Goal: Task Accomplishment & Management: Use online tool/utility

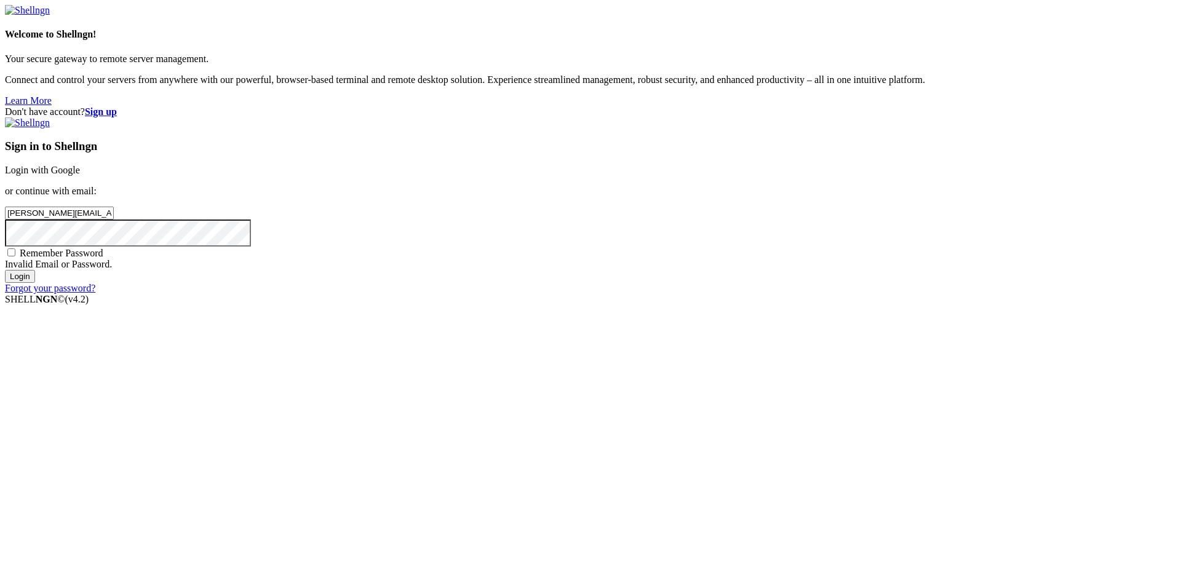
click at [35, 283] on input "Login" at bounding box center [20, 276] width 30 height 13
click at [80, 175] on link "Login with Google" at bounding box center [42, 170] width 75 height 10
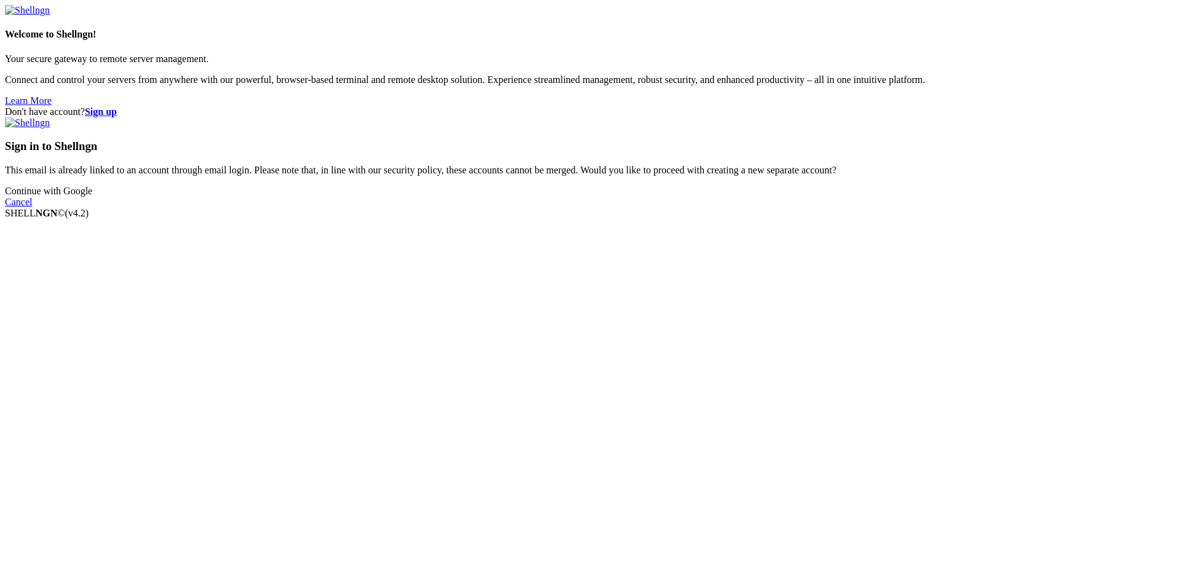
click at [92, 196] on link "Continue with Google" at bounding box center [48, 191] width 87 height 10
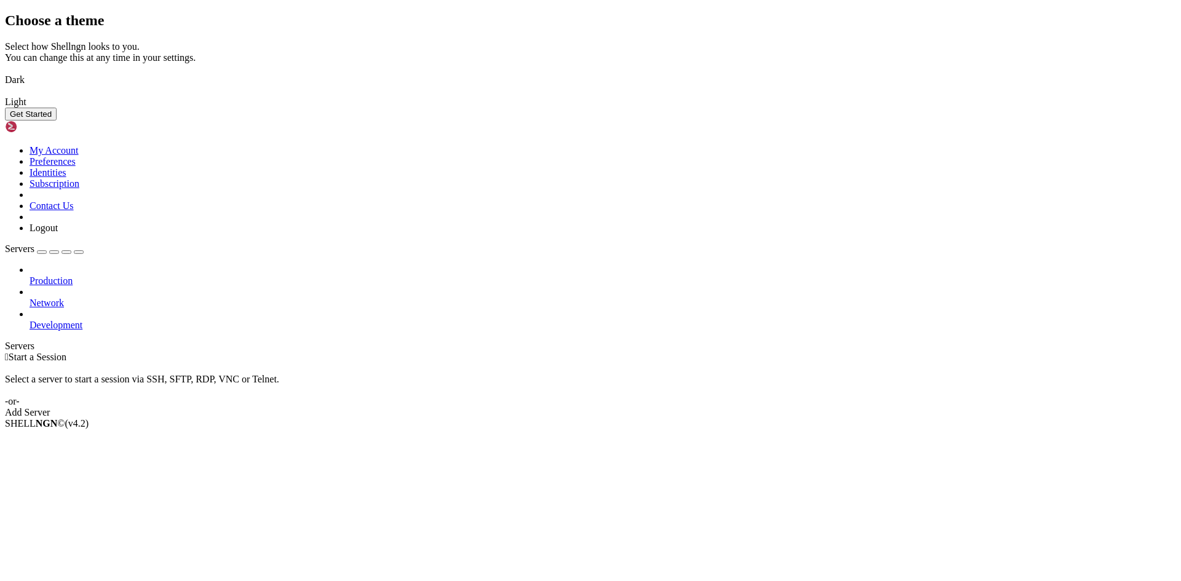
click at [57, 121] on button "Get Started" at bounding box center [31, 114] width 52 height 13
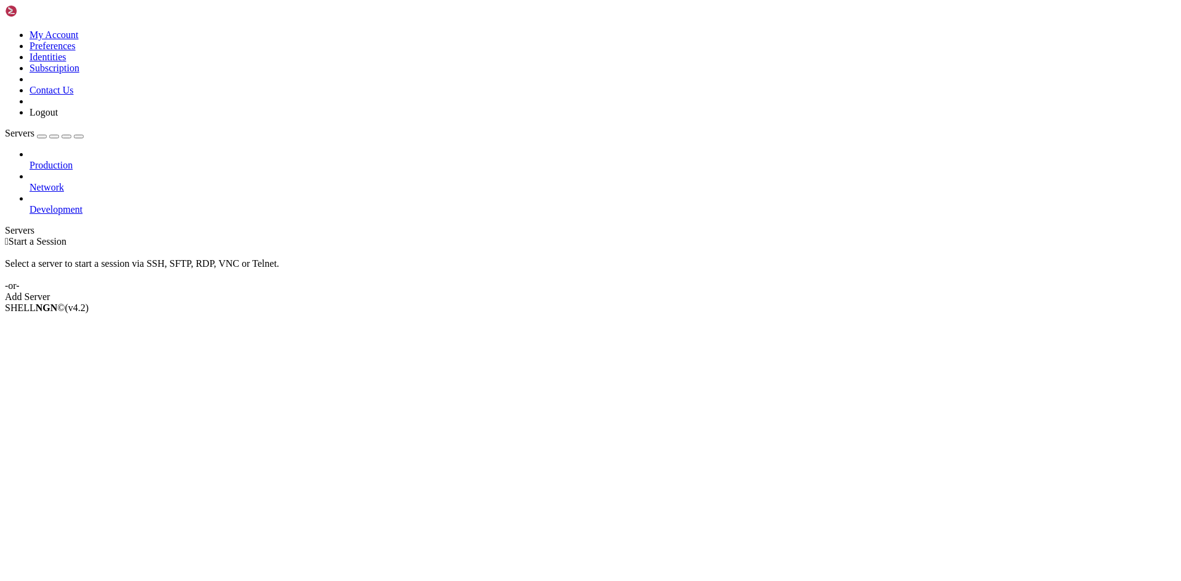
click at [30, 160] on icon at bounding box center [30, 160] width 0 height 0
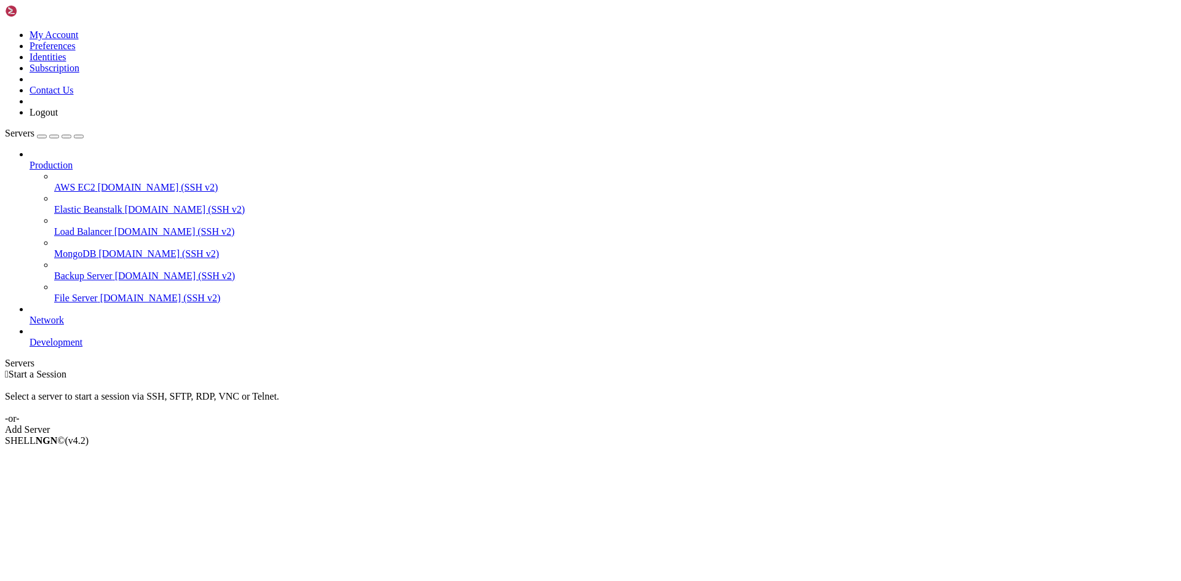
click at [30, 160] on icon at bounding box center [30, 160] width 0 height 0
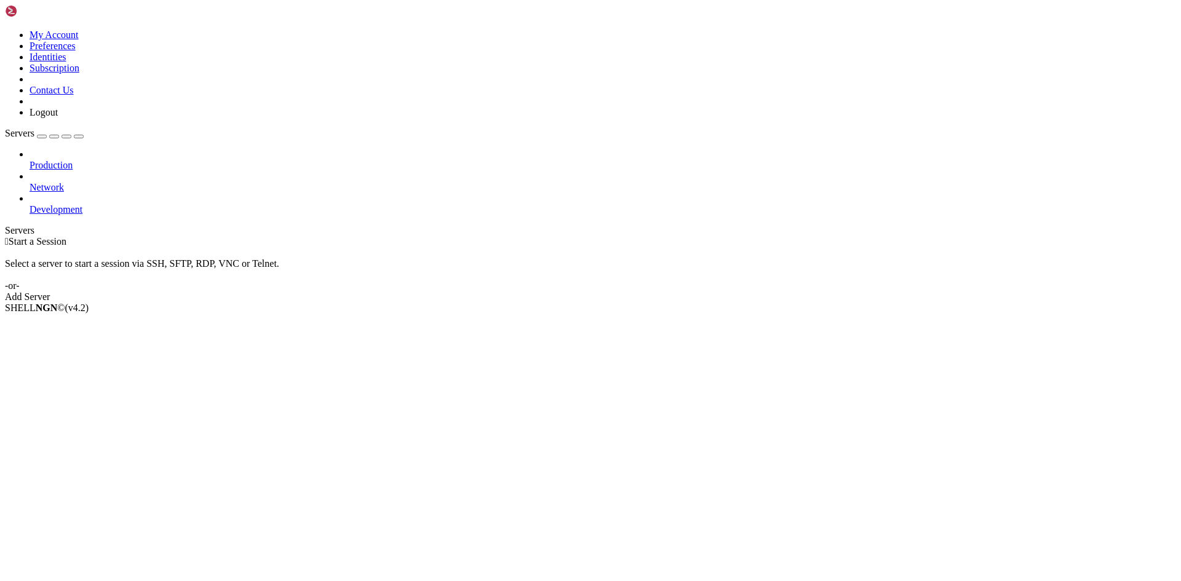
click at [30, 182] on icon at bounding box center [30, 182] width 0 height 0
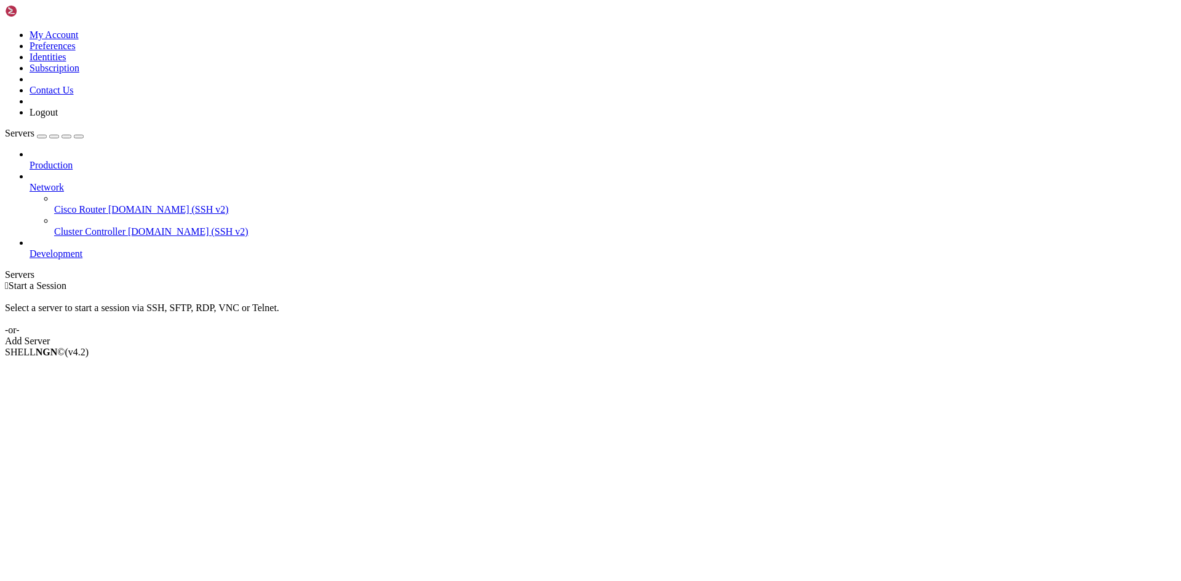
click at [30, 182] on icon at bounding box center [30, 182] width 0 height 0
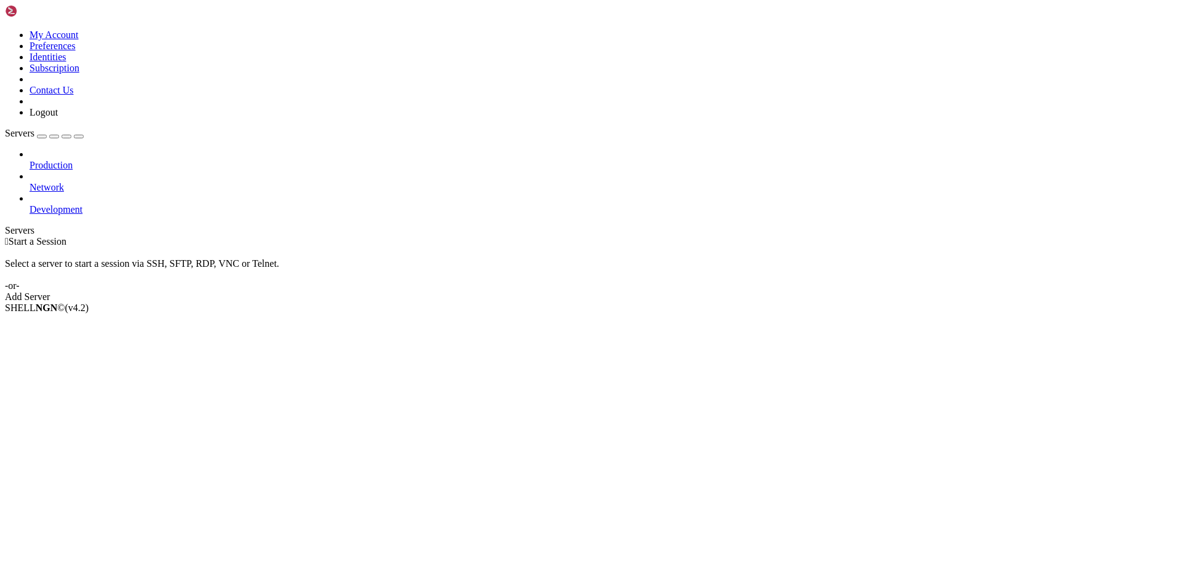
click at [30, 204] on icon at bounding box center [30, 204] width 0 height 0
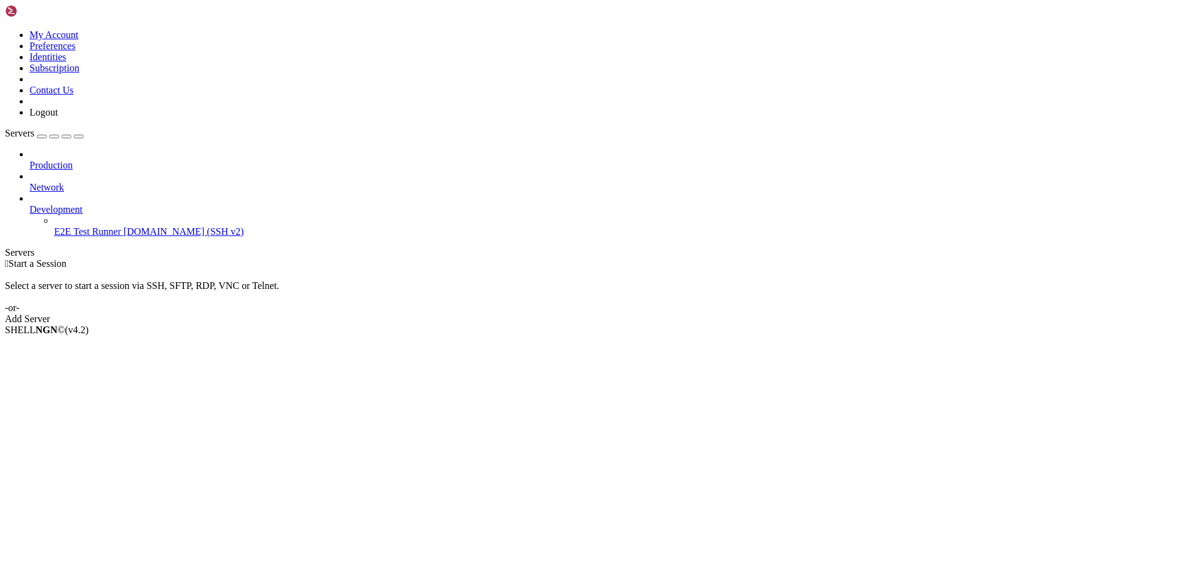
click at [30, 204] on icon at bounding box center [30, 204] width 0 height 0
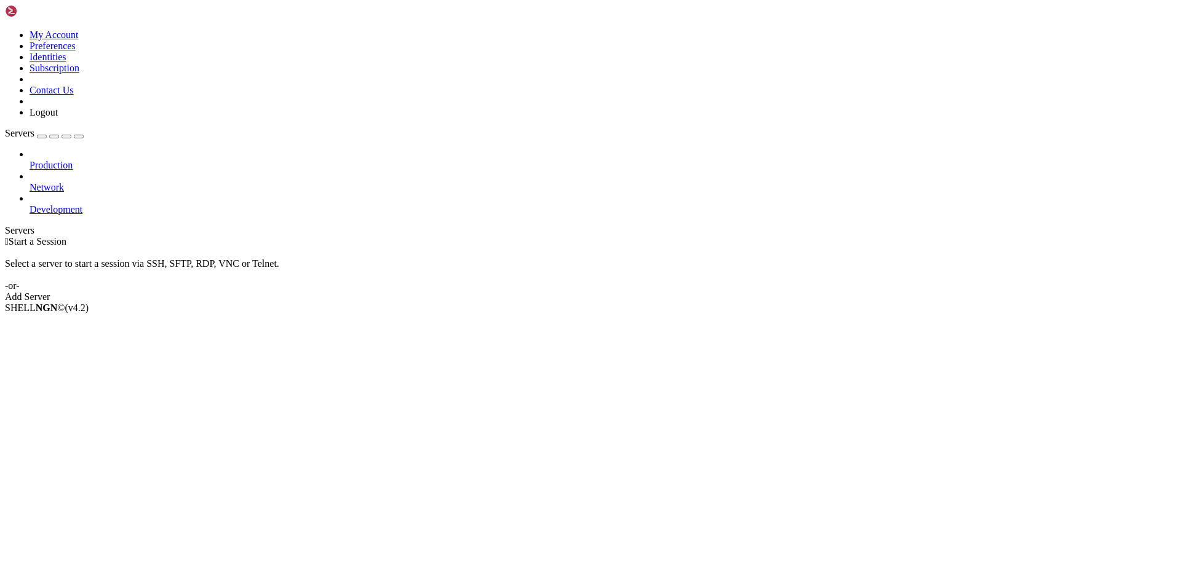
click at [5, 30] on icon at bounding box center [5, 30] width 0 height 0
click at [79, 34] on link "My Account" at bounding box center [54, 35] width 49 height 10
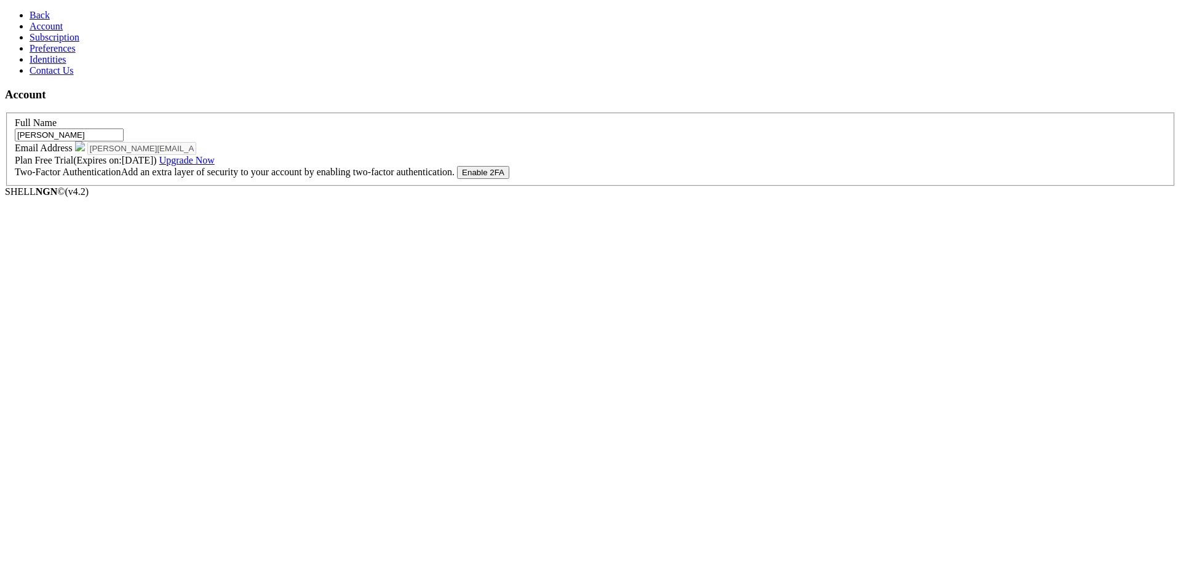
click at [37, 20] on span "Back" at bounding box center [40, 15] width 20 height 10
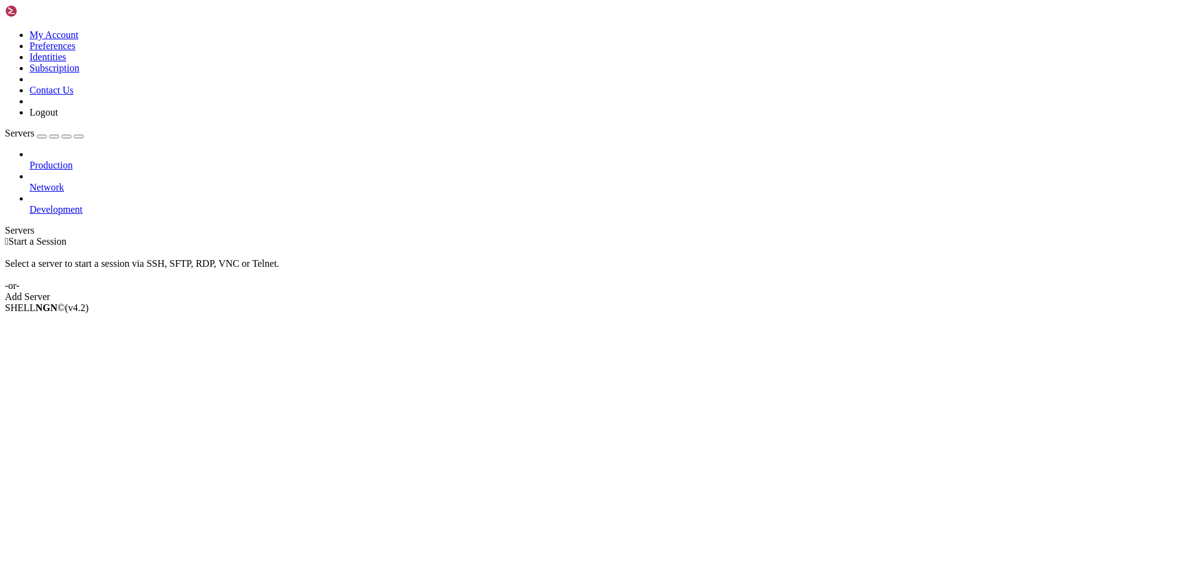
click at [5, 30] on link at bounding box center [5, 30] width 0 height 0
click at [58, 118] on link "Logout" at bounding box center [44, 112] width 28 height 10
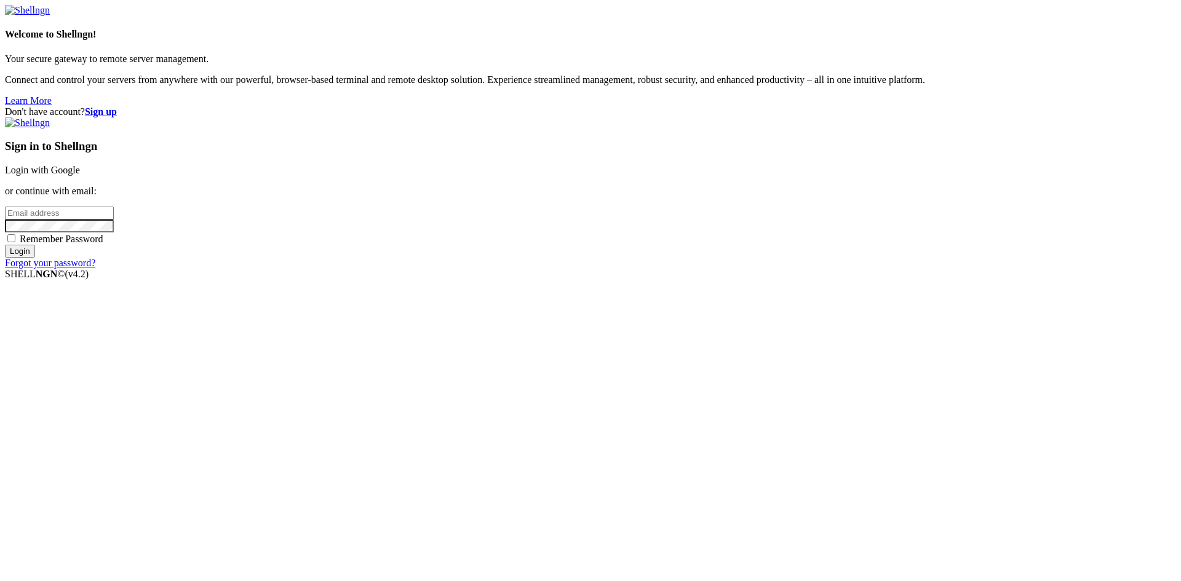
type input "[PERSON_NAME][EMAIL_ADDRESS][PERSON_NAME][DOMAIN_NAME]"
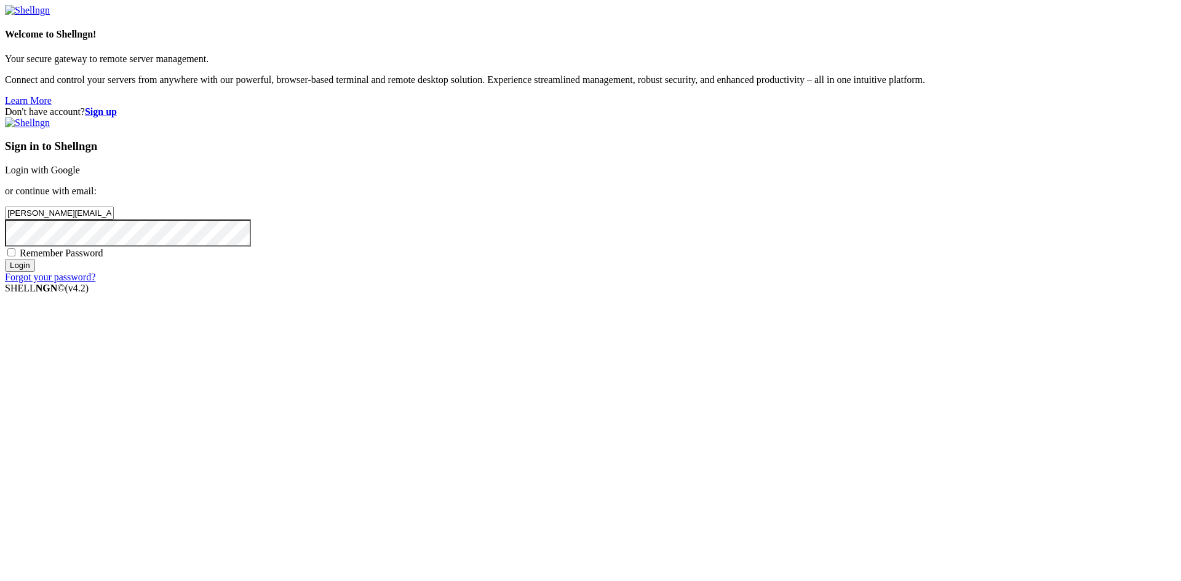
click at [35, 272] on input "Login" at bounding box center [20, 265] width 30 height 13
click at [642, 294] on div "Don't have account? Sign up Sign in to Shellngn Login with Google or continue w…" at bounding box center [590, 200] width 1171 height 188
click at [629, 294] on div "Don't have account? Sign up Sign in to Shellngn Login with Google or continue w…" at bounding box center [590, 200] width 1171 height 188
click at [35, 283] on input "Login" at bounding box center [20, 276] width 30 height 13
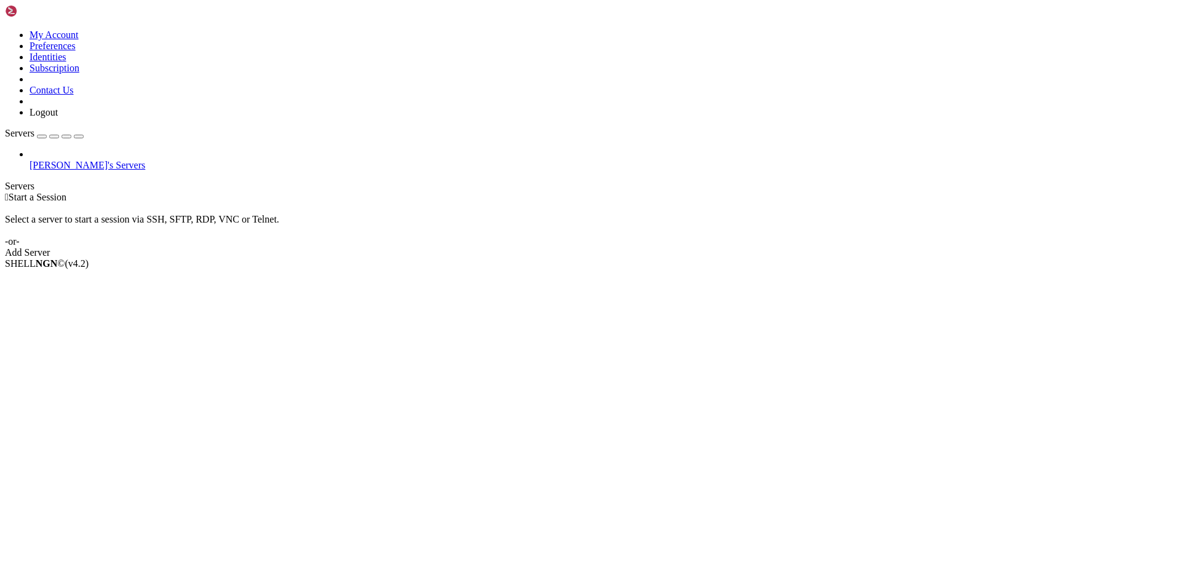
click at [30, 160] on icon at bounding box center [30, 160] width 0 height 0
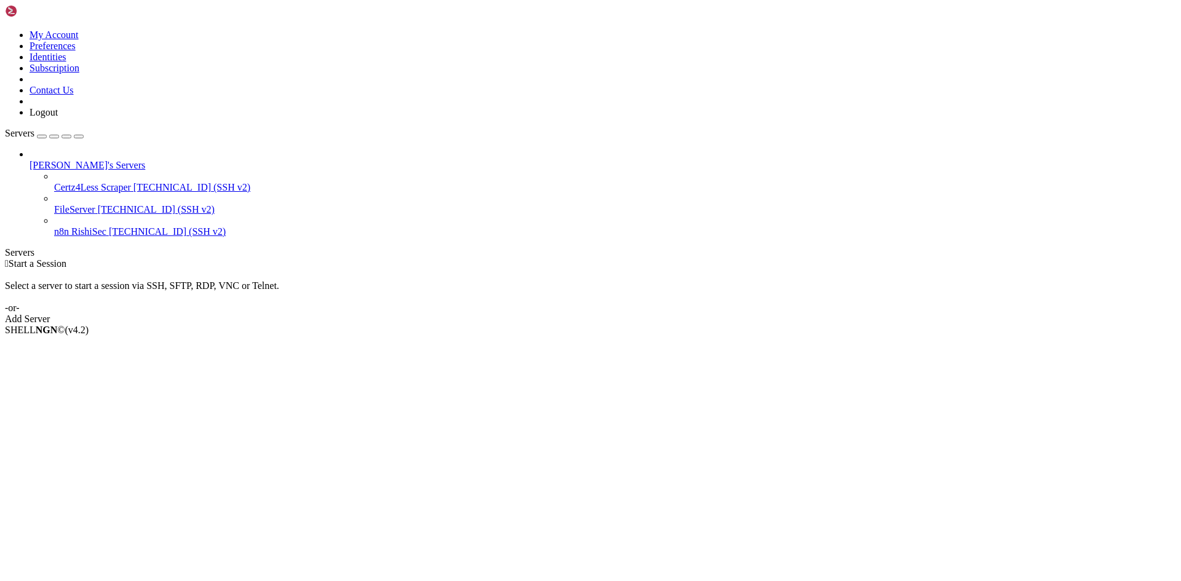
click at [134, 182] on span "[TECHNICAL_ID] (SSH v2)" at bounding box center [192, 187] width 117 height 10
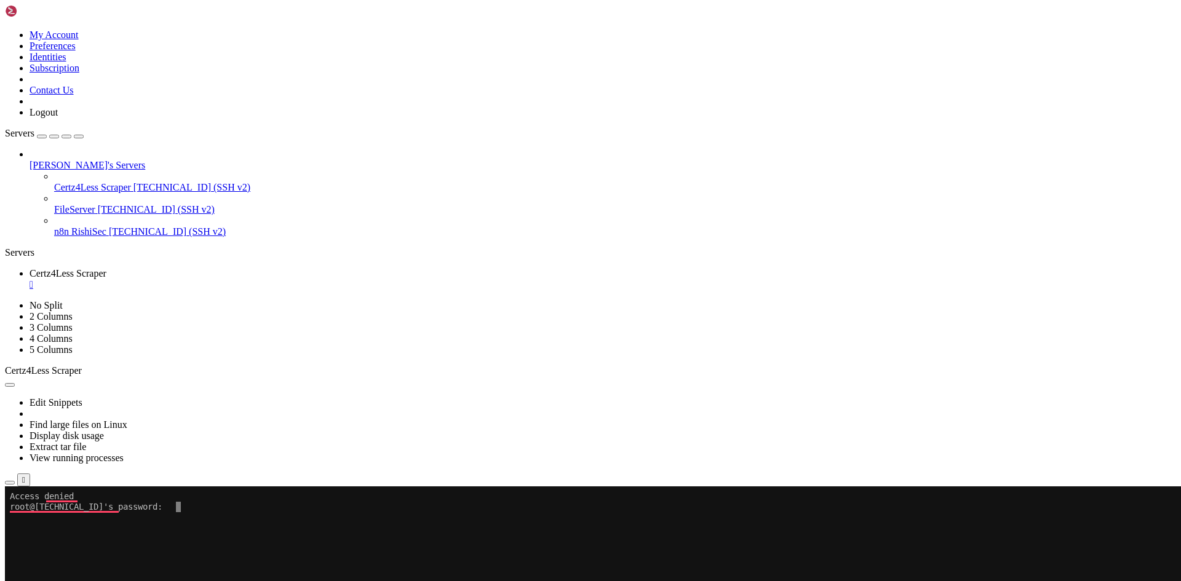
click at [474, 570] on x-row "To enrich screen reader interactions, please activate Accessibility in Grammarl…" at bounding box center [518, 570] width 1016 height 10
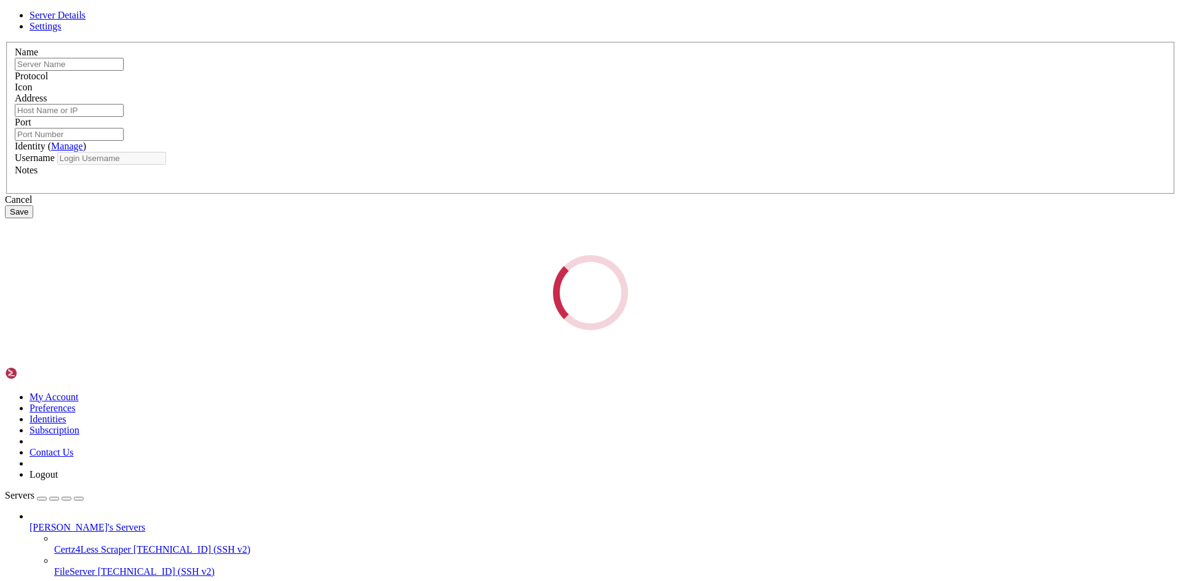
type input "Certz4Less Scraper"
type input "[TECHNICAL_ID]"
type input "22"
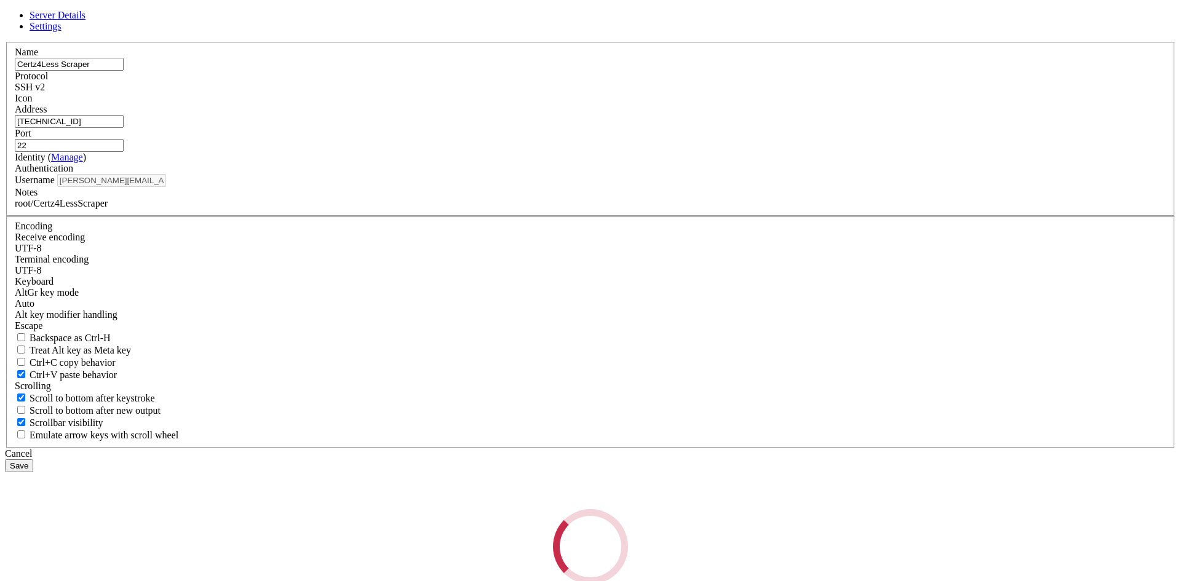
type input "root"
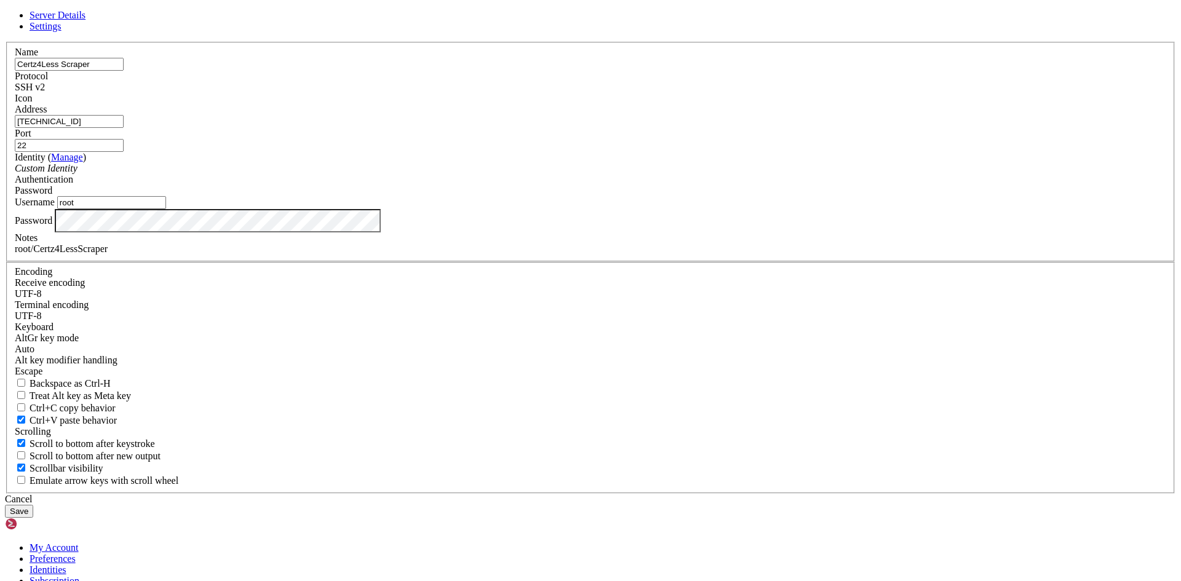
click at [523, 255] on div "root/Certz4LessScraper" at bounding box center [591, 249] width 1152 height 11
drag, startPoint x: 457, startPoint y: 402, endPoint x: 532, endPoint y: 401, distance: 75.1
click at [532, 255] on div "root/Certz4LessScraper" at bounding box center [591, 249] width 1152 height 11
copy div "Certz4LessScraper"
click at [647, 494] on div "Cancel" at bounding box center [590, 499] width 1171 height 11
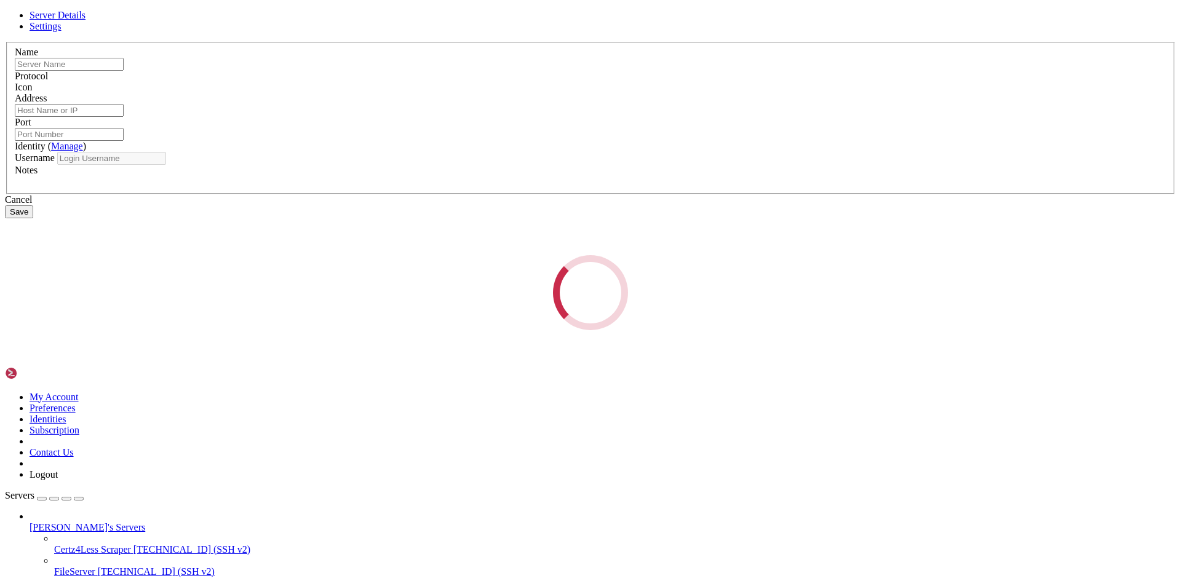
type input "Certz4Less Scraper"
type input "[TECHNICAL_ID]"
type input "22"
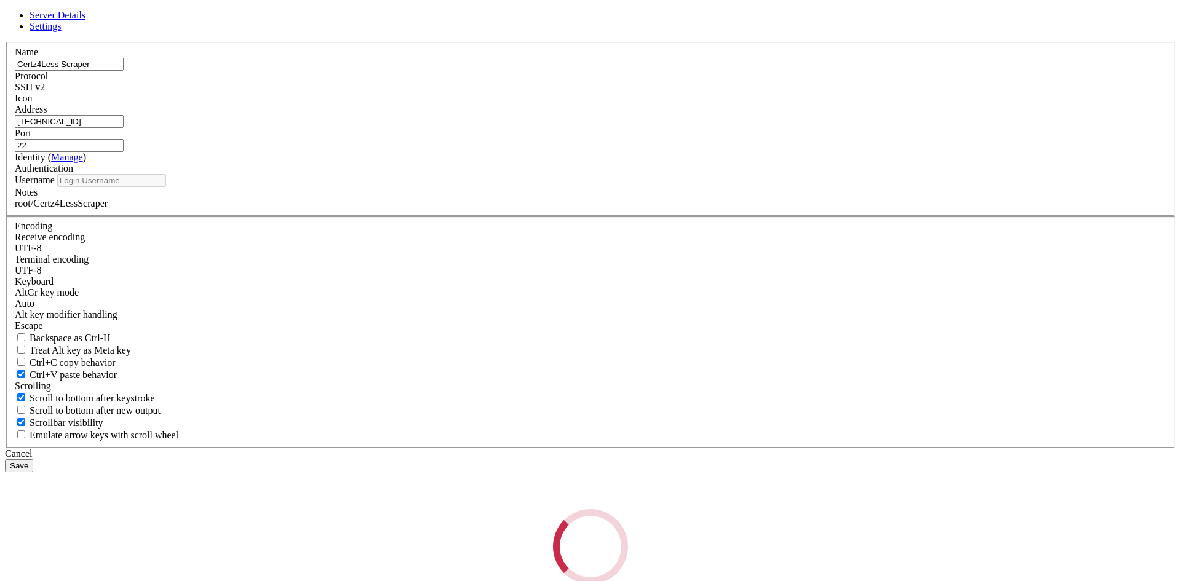
type input "root"
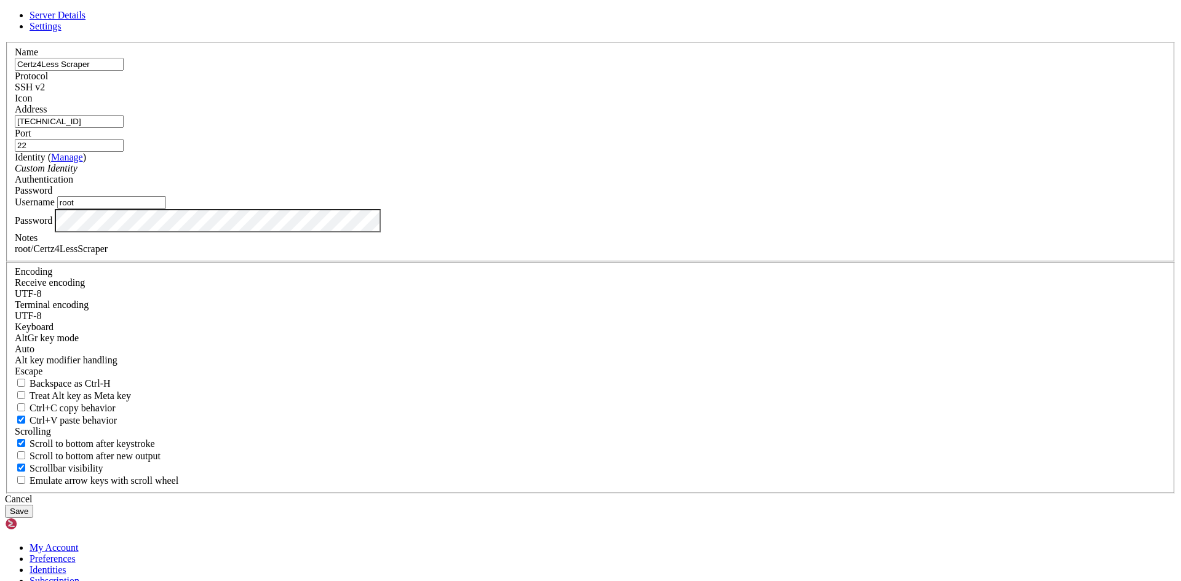
click at [425, 233] on div "Password" at bounding box center [591, 220] width 1152 height 23
click at [420, 233] on div "Password" at bounding box center [591, 220] width 1152 height 23
click at [33, 505] on button "Save" at bounding box center [19, 511] width 28 height 13
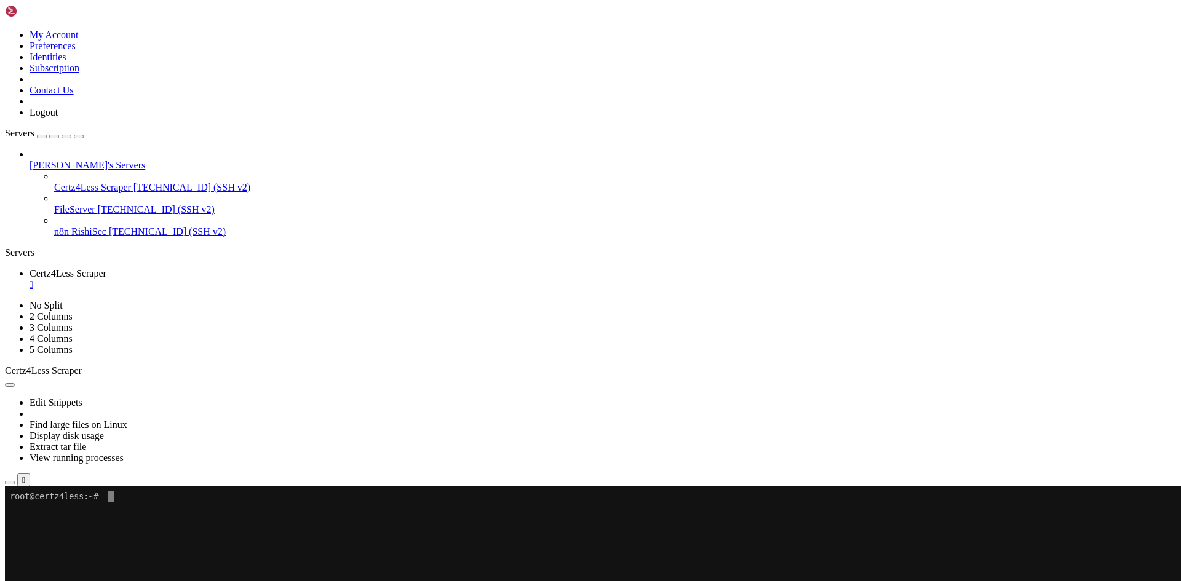
click at [134, 182] on span "[TECHNICAL_ID] (SSH v2)" at bounding box center [192, 187] width 117 height 10
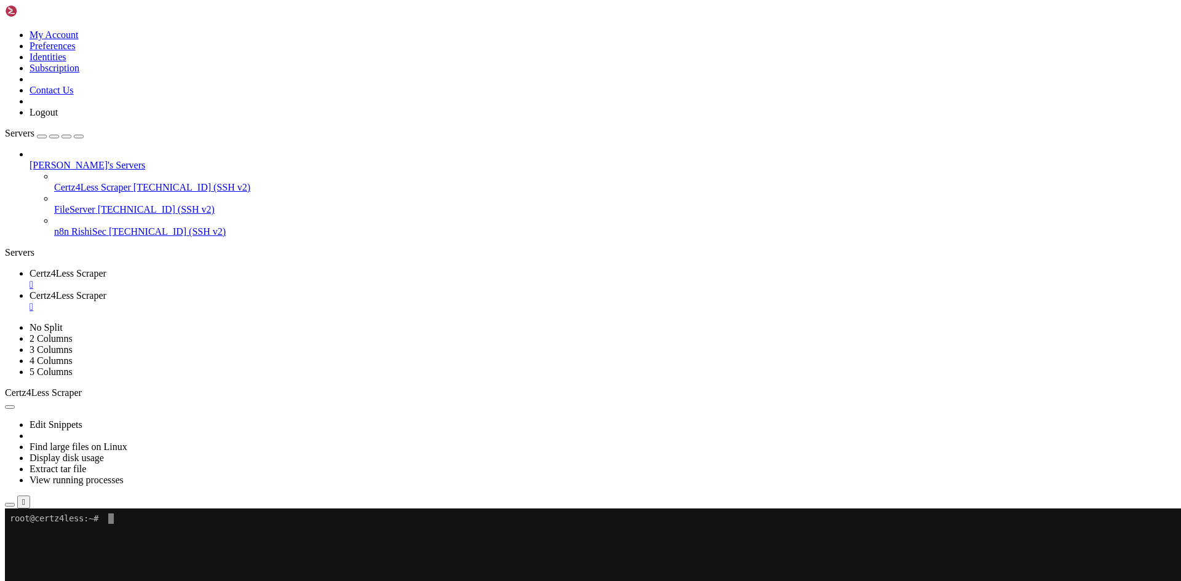
drag, startPoint x: 389, startPoint y: 1029, endPoint x: 339, endPoint y: 1011, distance: 52.9
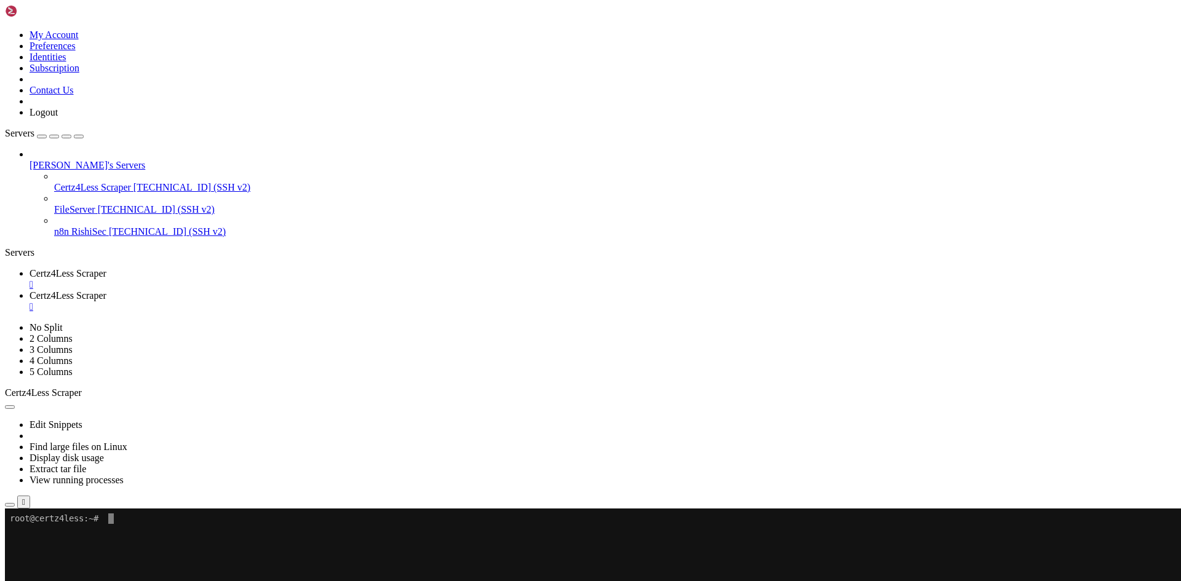
drag, startPoint x: 381, startPoint y: 926, endPoint x: 373, endPoint y: 933, distance: 11.3
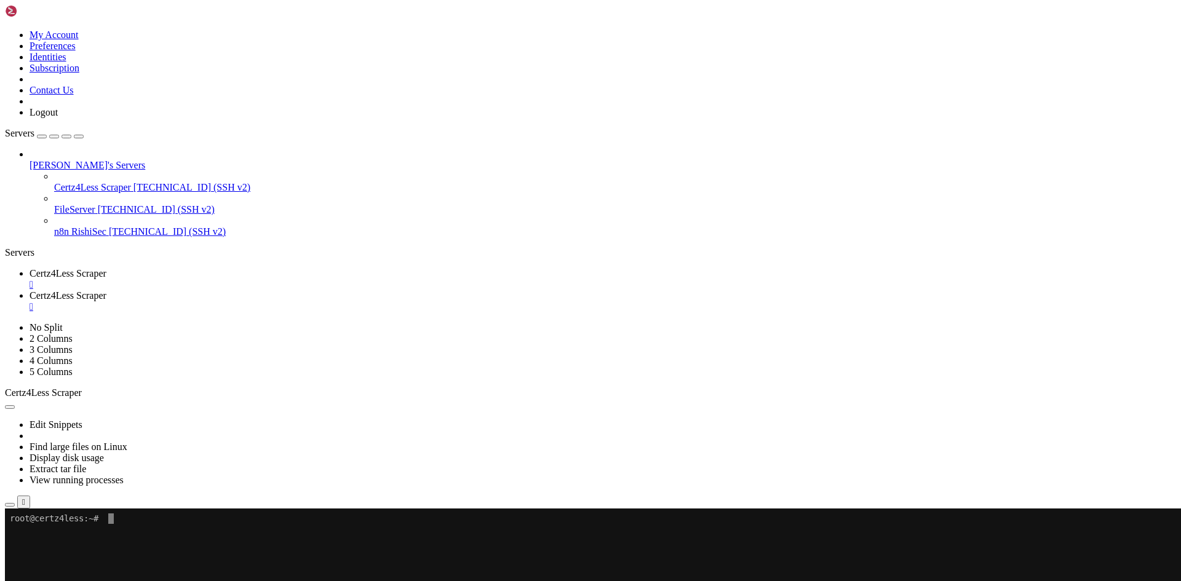
drag, startPoint x: 610, startPoint y: 976, endPoint x: 744, endPoint y: 975, distance: 133.5
drag, startPoint x: 723, startPoint y: 1034, endPoint x: 709, endPoint y: 1000, distance: 36.4
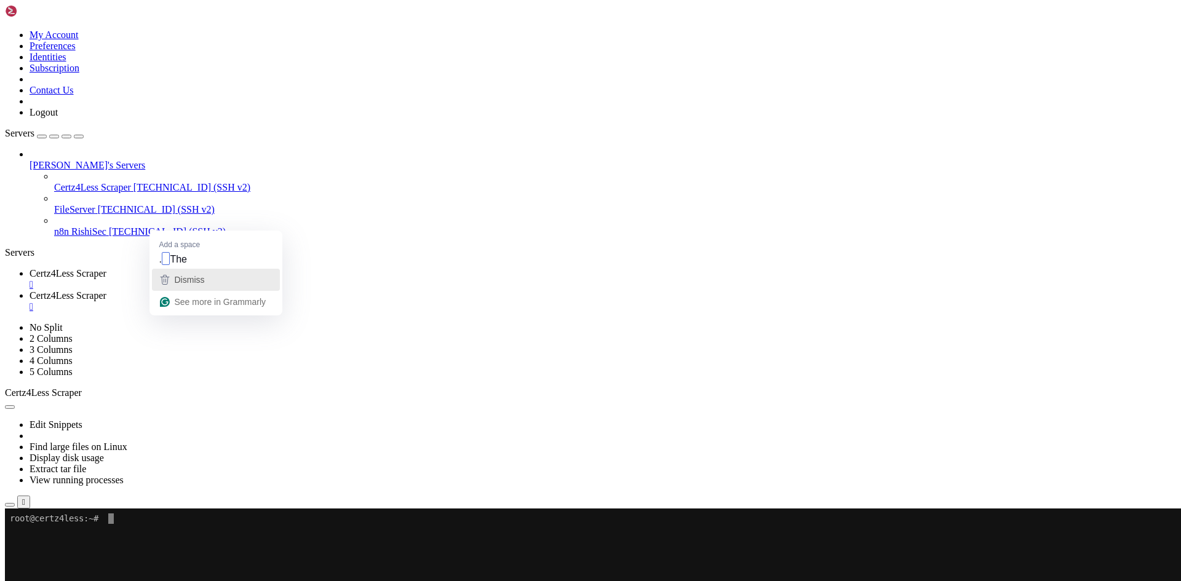
click at [221, 281] on div "Dismiss" at bounding box center [215, 280] width 117 height 18
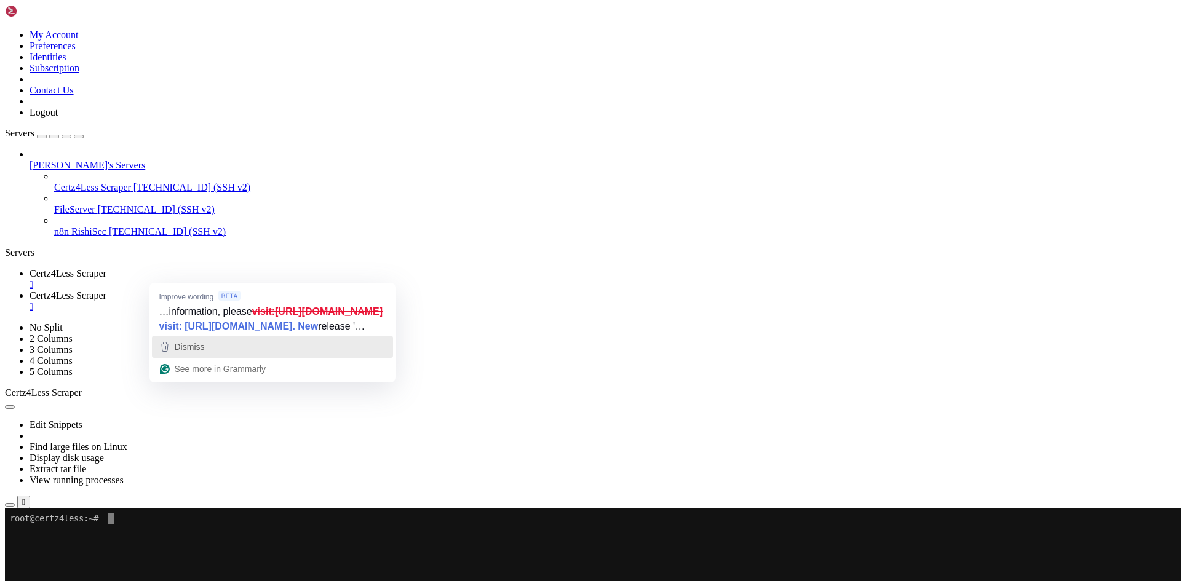
click at [199, 352] on span "Dismiss" at bounding box center [190, 347] width 30 height 10
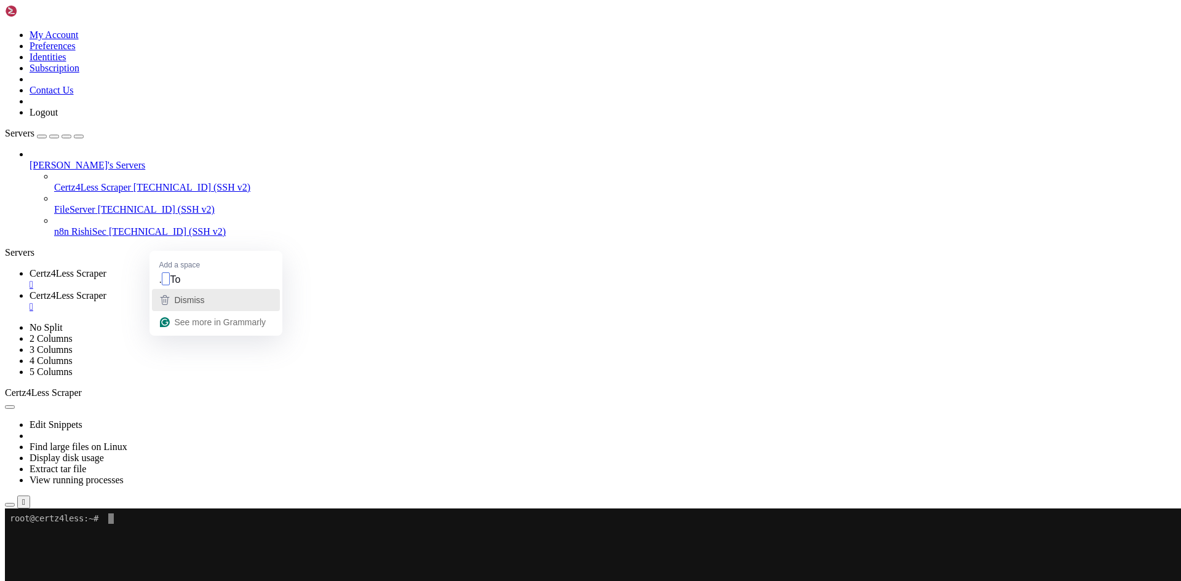
click at [184, 301] on span "Dismiss" at bounding box center [190, 300] width 30 height 10
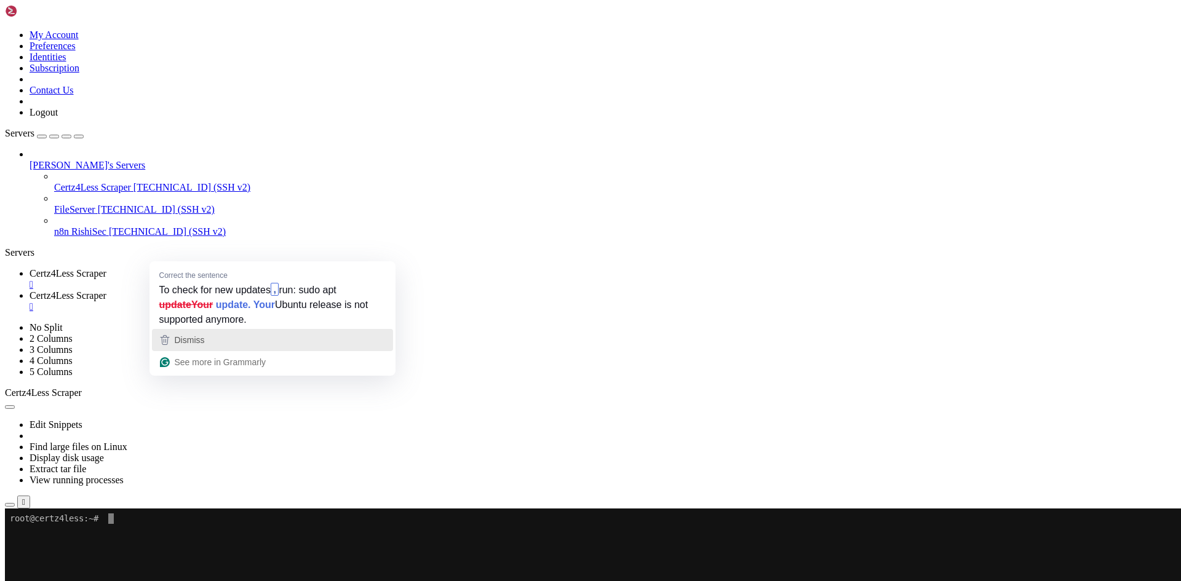
click at [209, 339] on div "Dismiss" at bounding box center [272, 340] width 230 height 18
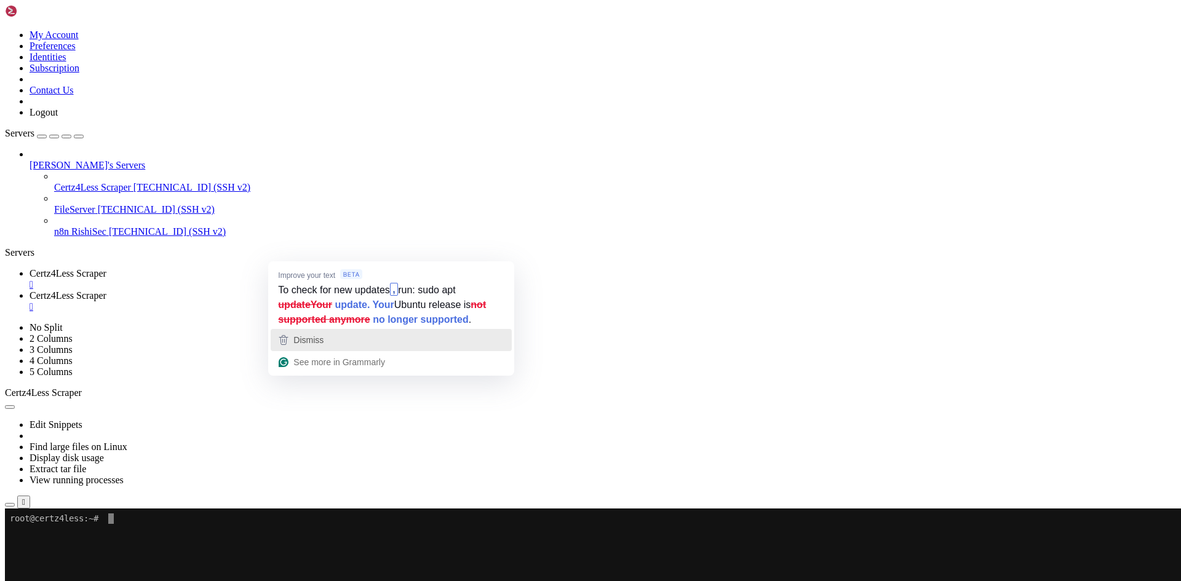
click at [321, 340] on span "Dismiss" at bounding box center [308, 340] width 30 height 10
